Goal: Information Seeking & Learning: Learn about a topic

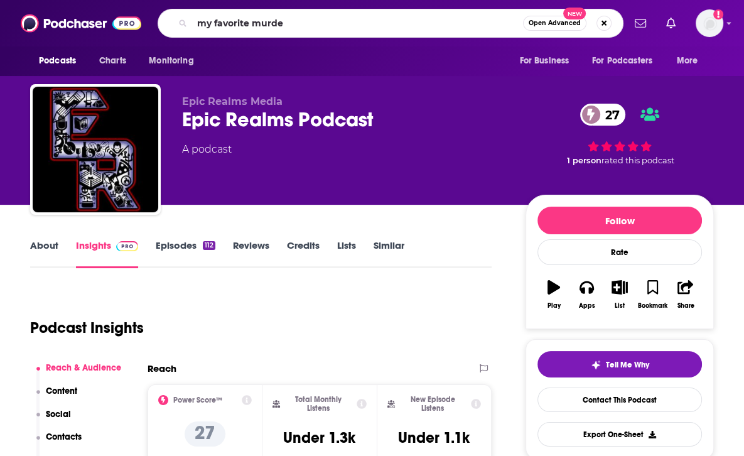
type input "my favorite murder"
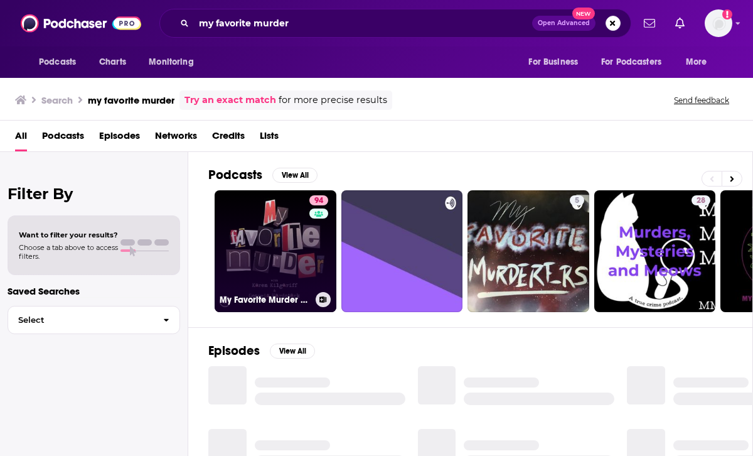
click at [261, 232] on link "94 My Favorite Murder with [PERSON_NAME] and [US_STATE][PERSON_NAME]" at bounding box center [276, 251] width 122 height 122
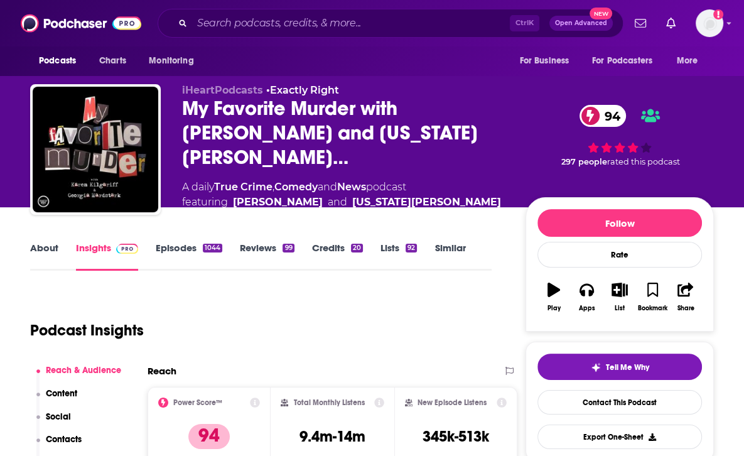
scroll to position [126, 0]
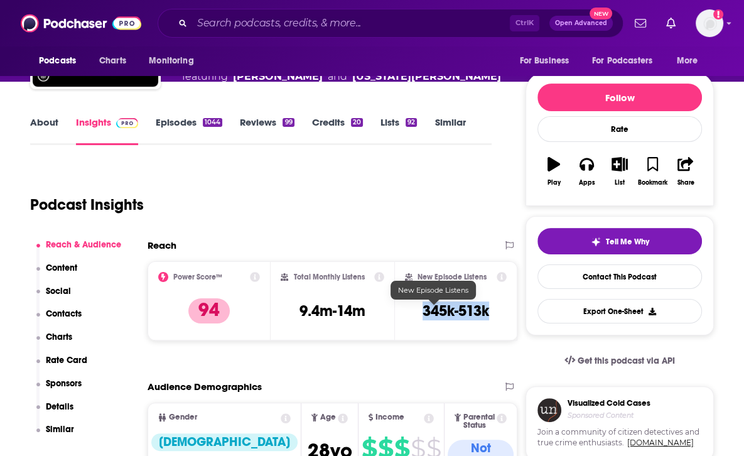
drag, startPoint x: 401, startPoint y: 311, endPoint x: 480, endPoint y: 311, distance: 78.5
click at [480, 311] on div "New Episode Listens 345k-513k" at bounding box center [456, 301] width 102 height 58
copy h3 "345k-513k"
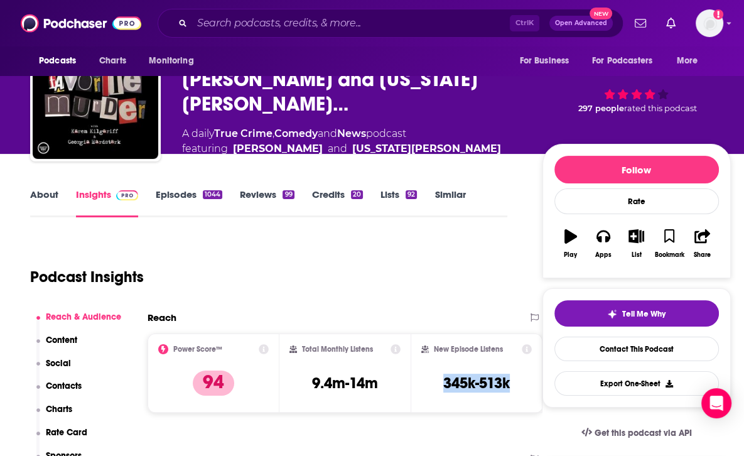
scroll to position [0, 0]
